Goal: Task Accomplishment & Management: Complete application form

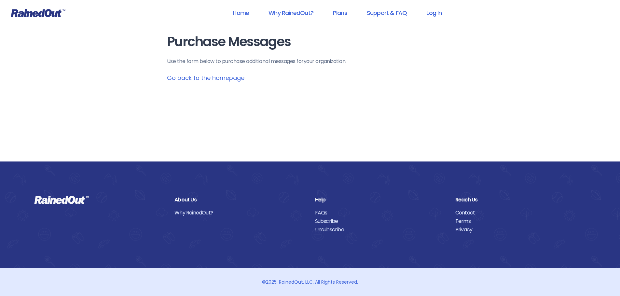
click at [440, 13] on link "Log In" at bounding box center [434, 13] width 32 height 15
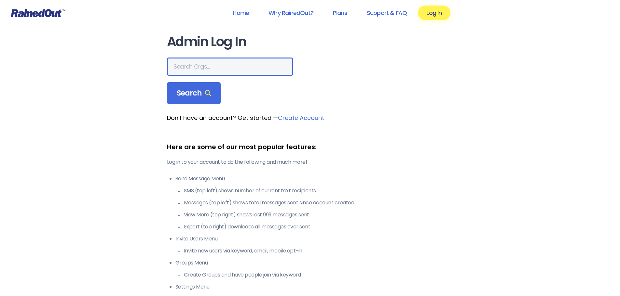
click at [227, 69] on input "text" at bounding box center [230, 67] width 126 height 18
type input "[PERSON_NAME] area ymca"
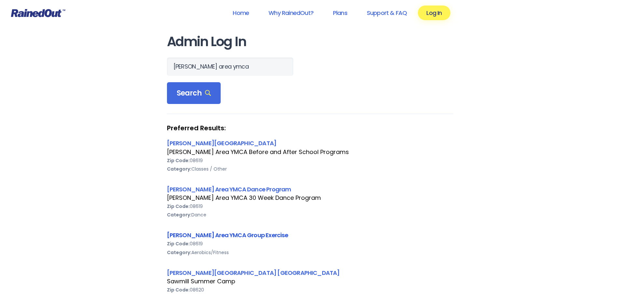
click at [255, 238] on link "[PERSON_NAME] Area YMCA Group Exercise" at bounding box center [227, 235] width 121 height 8
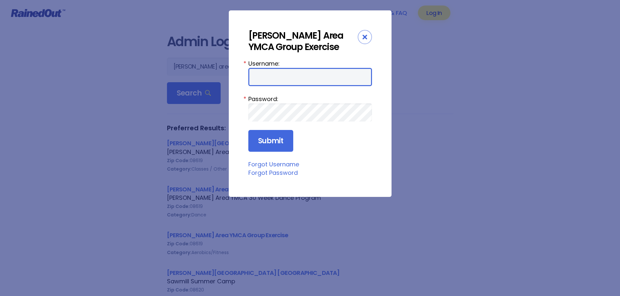
click at [276, 79] on input "Username:" at bounding box center [310, 77] width 124 height 18
type input "jmuziani"
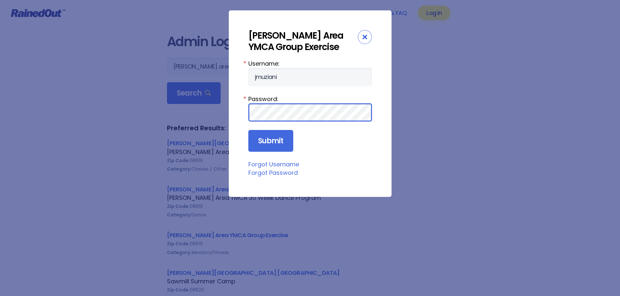
click at [248, 130] on input "Submit" at bounding box center [270, 141] width 45 height 22
